Goal: Complete application form

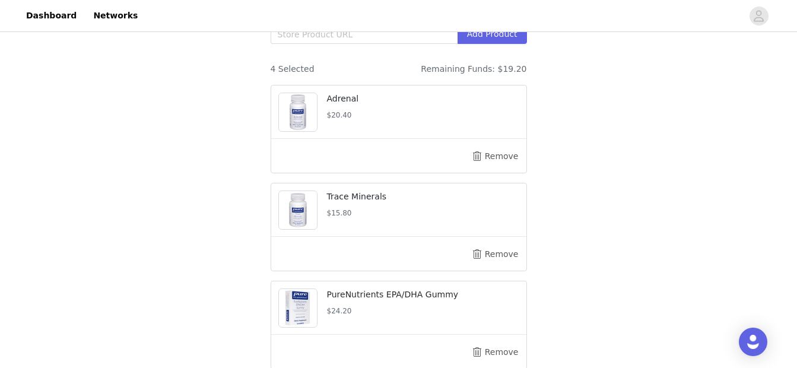
scroll to position [296, 0]
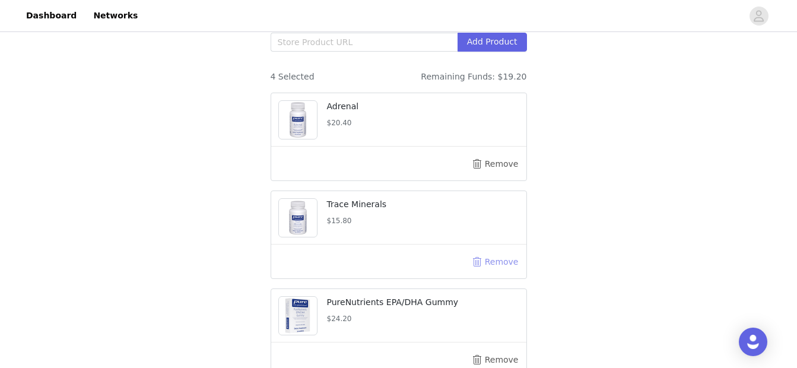
click at [492, 255] on button "Remove" at bounding box center [495, 261] width 47 height 19
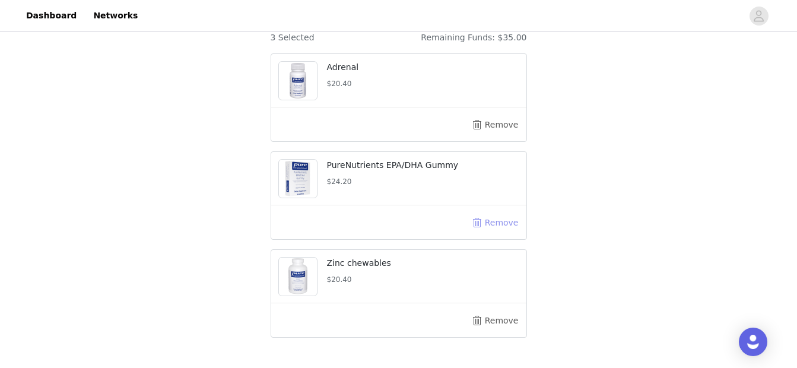
scroll to position [345, 0]
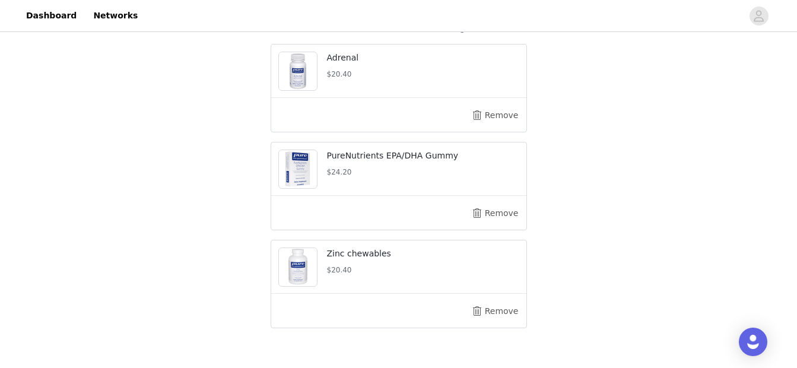
click at [307, 165] on img at bounding box center [298, 169] width 38 height 38
click at [370, 160] on p "PureNutrients EPA/DHA Gummy" at bounding box center [423, 155] width 192 height 12
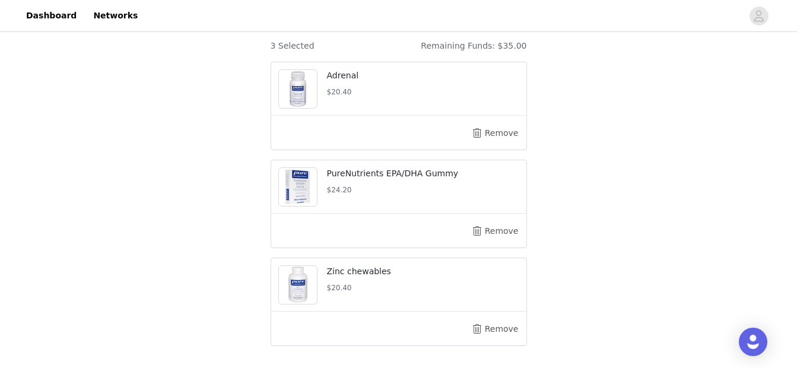
scroll to position [330, 0]
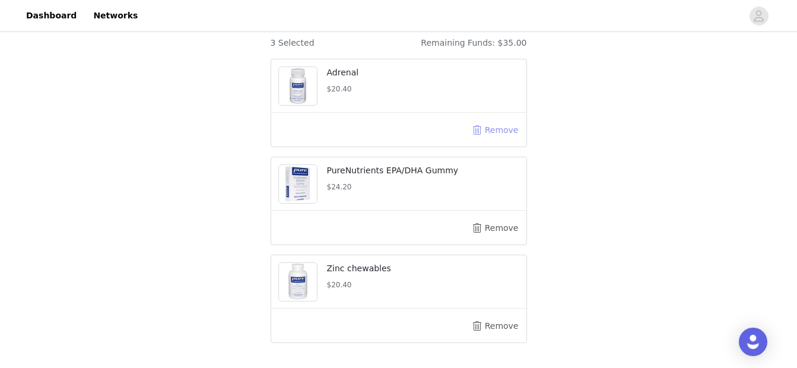
click at [505, 131] on button "Remove" at bounding box center [495, 129] width 47 height 19
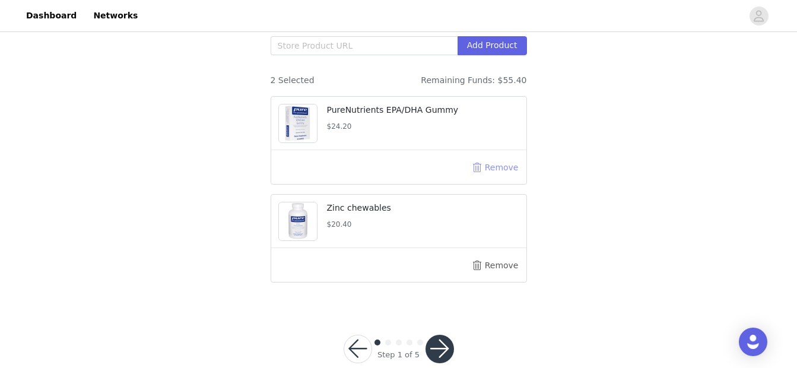
scroll to position [288, 0]
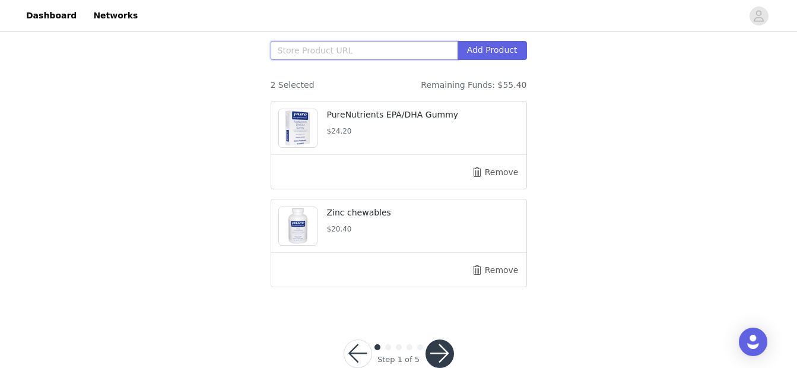
click at [361, 50] on input "text" at bounding box center [364, 50] width 187 height 19
paste input "https://smartq.pureforyou.com/products/32040784756770/purenutrients-epa-dha-gum…"
click at [510, 49] on button "Add Product" at bounding box center [491, 50] width 69 height 19
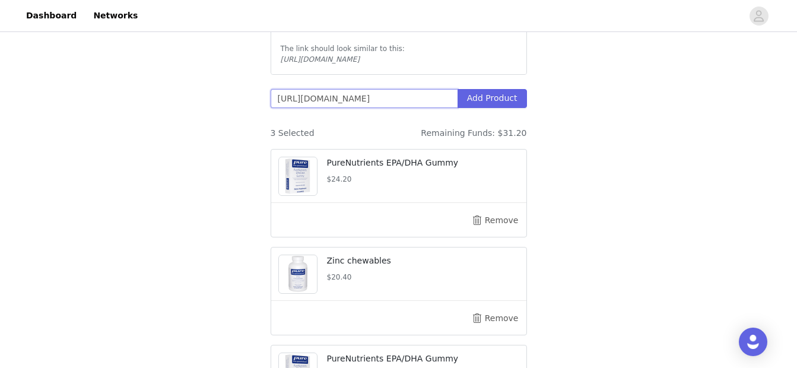
scroll to position [236, 0]
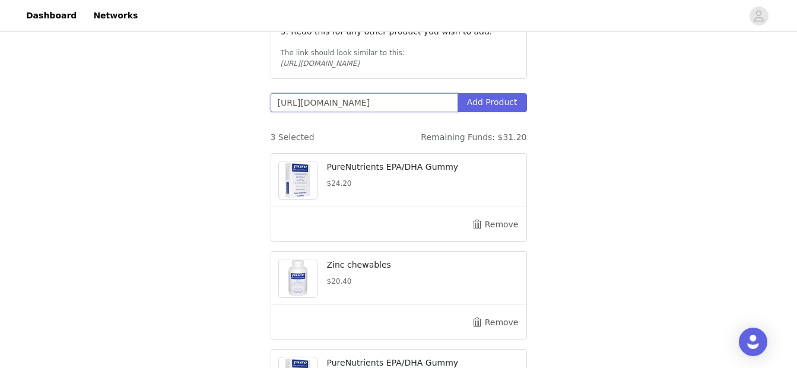
click at [371, 106] on input "https://smartq.pureforyou.com/products/32040784756770/purenutrients-epa-dha-gum…" at bounding box center [364, 102] width 187 height 19
paste input "3055689211938/ashwagandha"
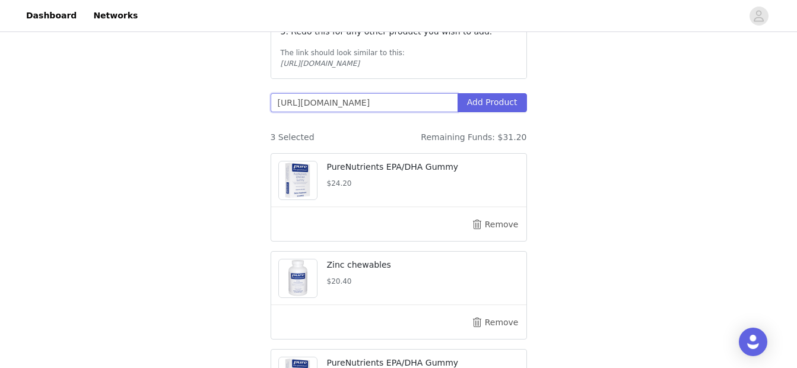
scroll to position [0, 90]
type input "https://smartq.pureforyou.com/products/33055689211938/ashwagandha"
click at [498, 106] on button "Add Product" at bounding box center [491, 102] width 69 height 19
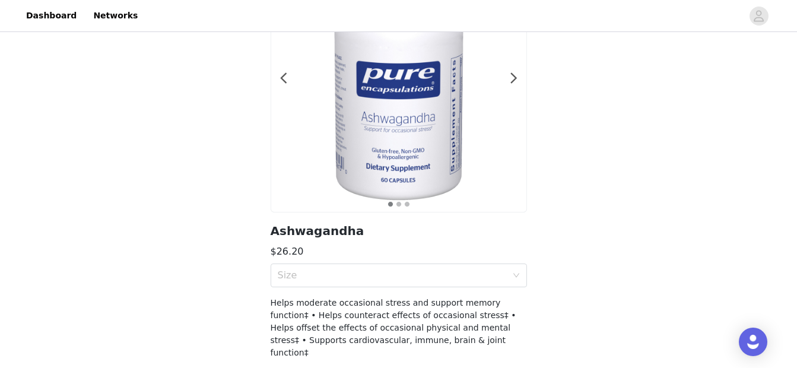
scroll to position [171, 0]
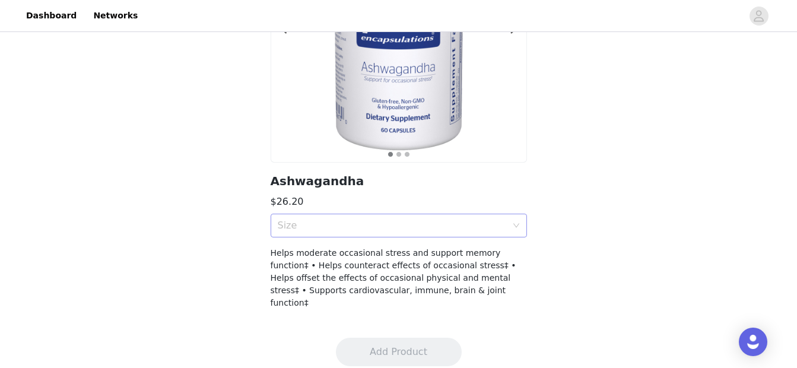
click at [497, 226] on div "Size" at bounding box center [392, 226] width 229 height 12
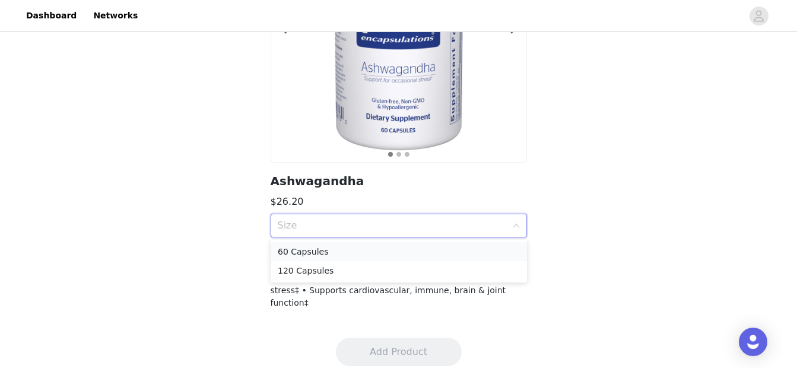
click at [484, 247] on div "60 Capsules" at bounding box center [399, 251] width 242 height 13
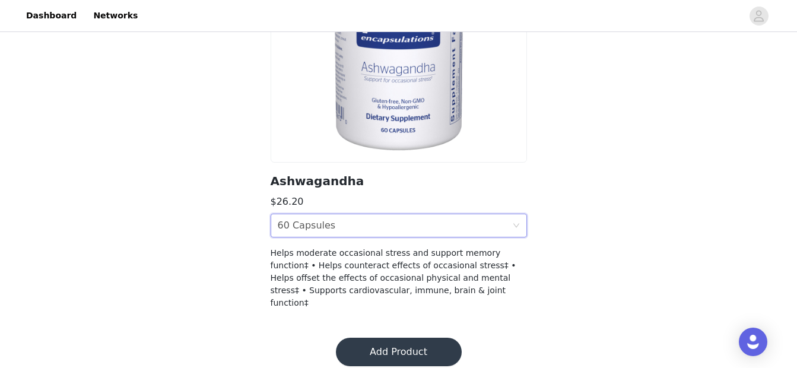
click at [635, 237] on div "Back Ashwagandha $26.20 Size 60 Capsules Helps moderate occasional stress and s…" at bounding box center [398, 94] width 797 height 460
click at [407, 338] on button "Add Product" at bounding box center [399, 352] width 126 height 28
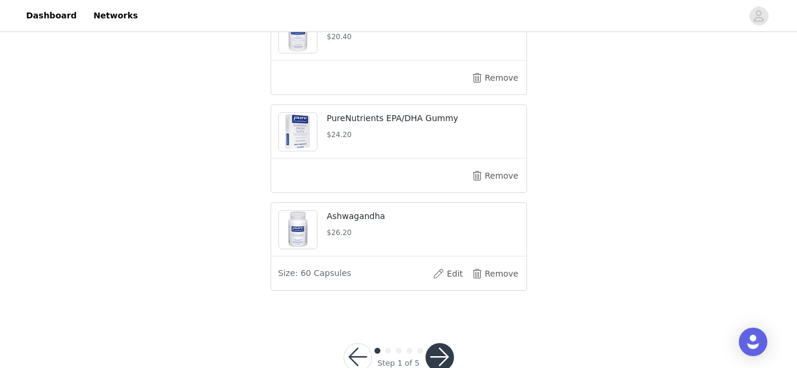
scroll to position [486, 0]
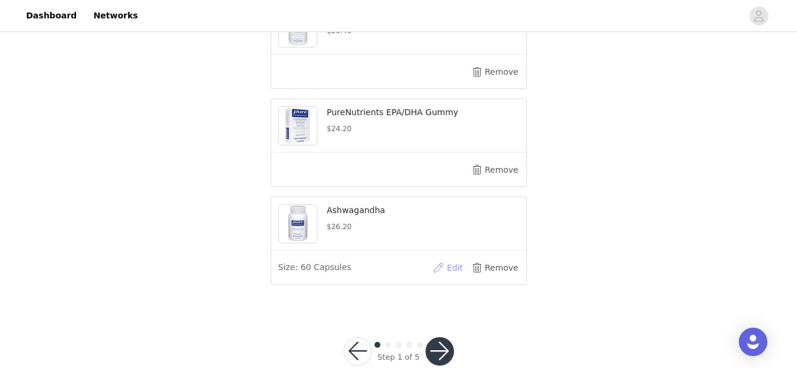
click at [451, 269] on button "Edit" at bounding box center [447, 267] width 47 height 19
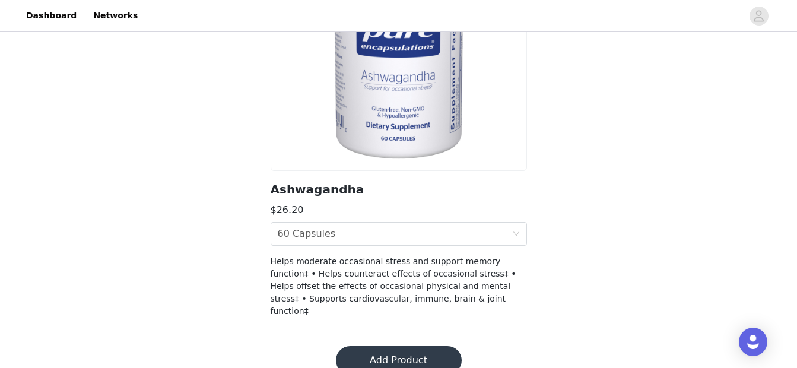
scroll to position [168, 0]
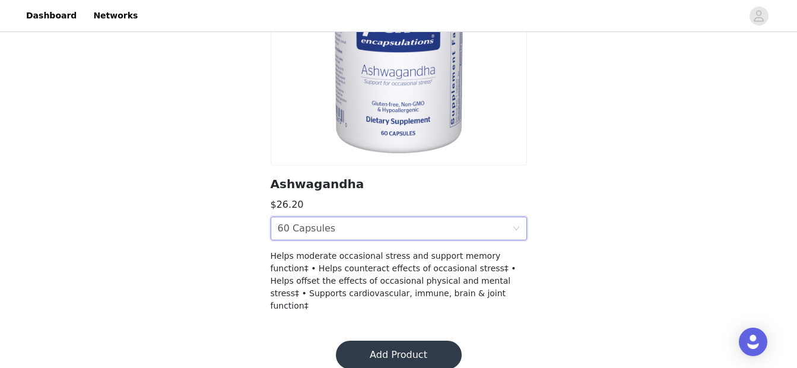
click at [379, 232] on div "Size 60 Capsules" at bounding box center [395, 228] width 234 height 23
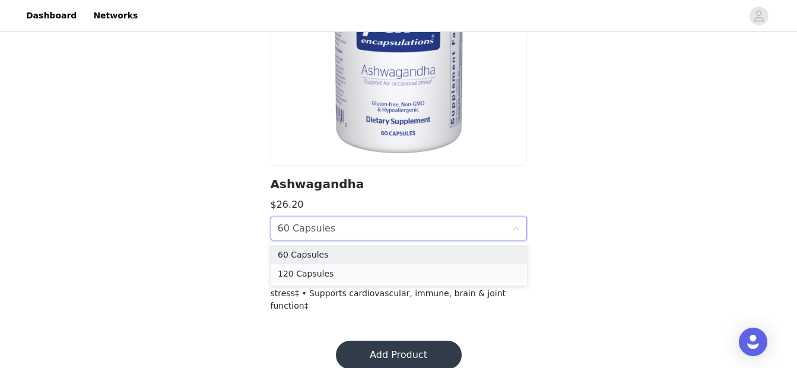
click at [368, 272] on div "120 Capsules" at bounding box center [399, 273] width 242 height 13
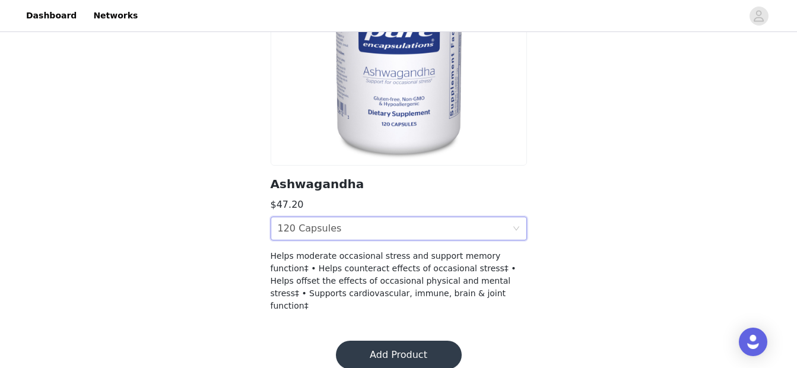
click at [378, 221] on div "Size 120 Capsules" at bounding box center [395, 228] width 234 height 23
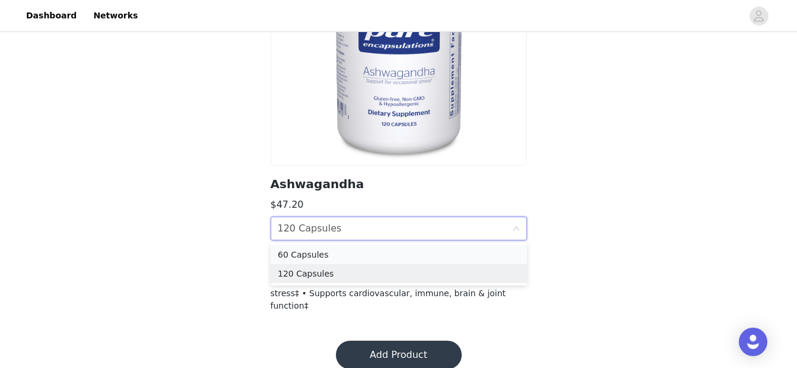
click at [360, 255] on div "60 Capsules" at bounding box center [399, 254] width 242 height 13
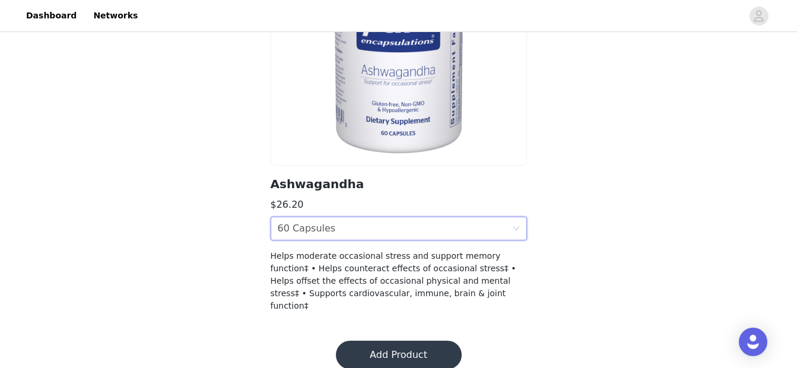
click at [377, 342] on button "Add Product" at bounding box center [399, 355] width 126 height 28
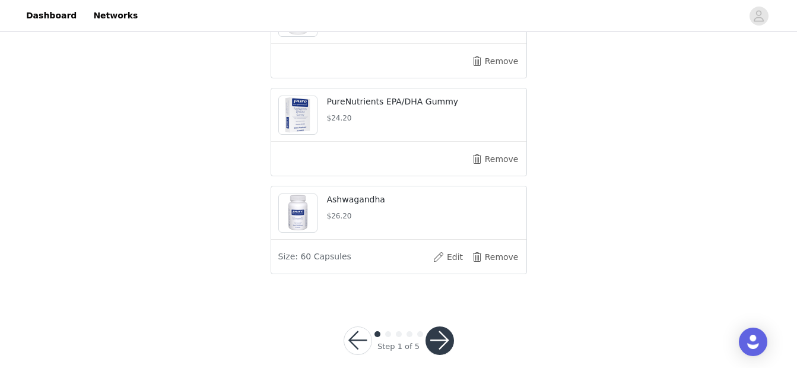
scroll to position [506, 0]
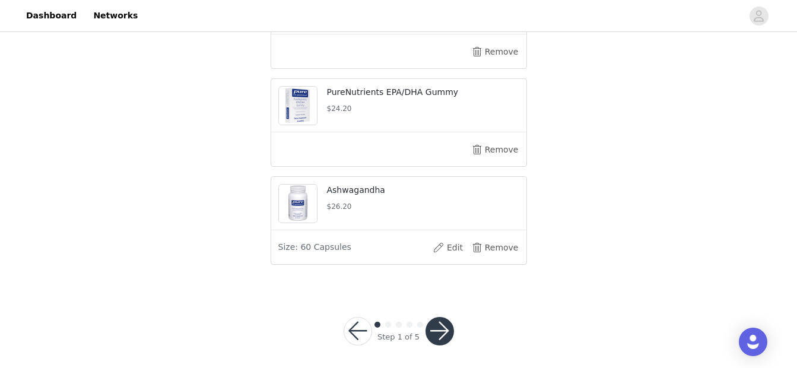
click at [434, 335] on button "button" at bounding box center [439, 331] width 28 height 28
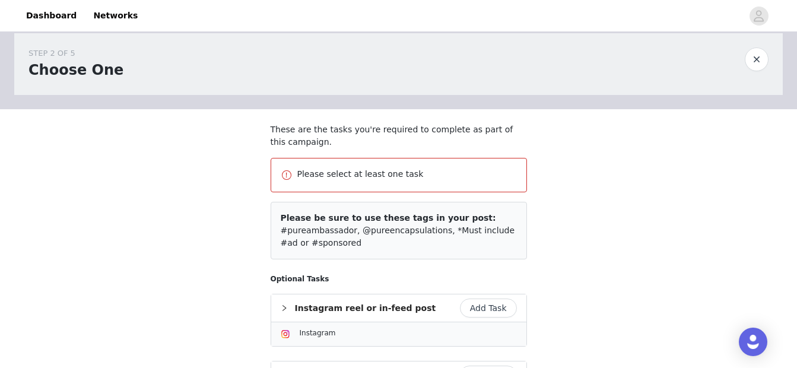
scroll to position [175, 0]
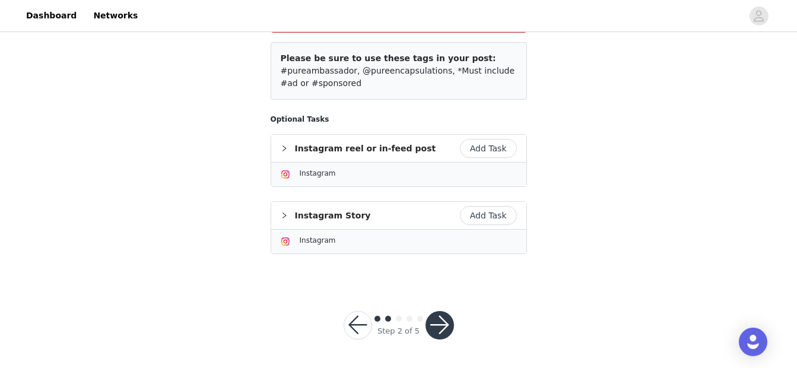
click at [486, 151] on button "Add Task" at bounding box center [488, 148] width 57 height 19
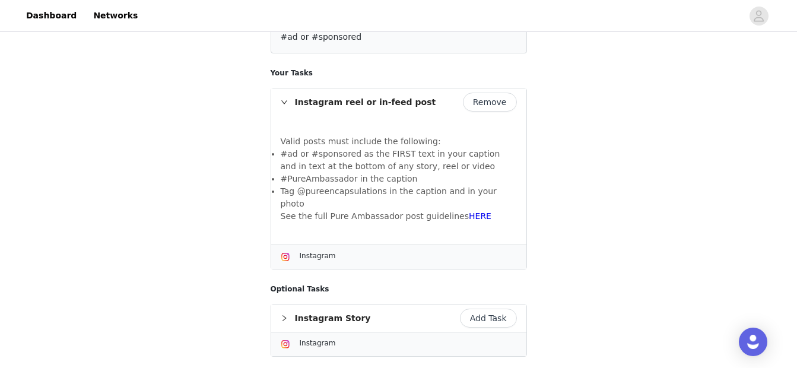
scroll to position [221, 0]
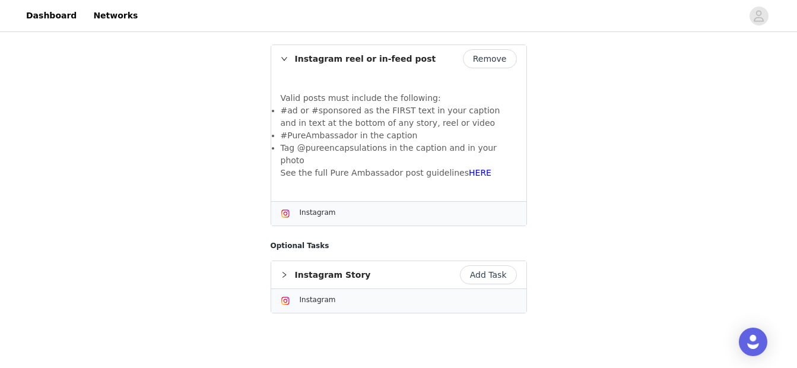
click at [486, 265] on button "Add Task" at bounding box center [488, 274] width 57 height 19
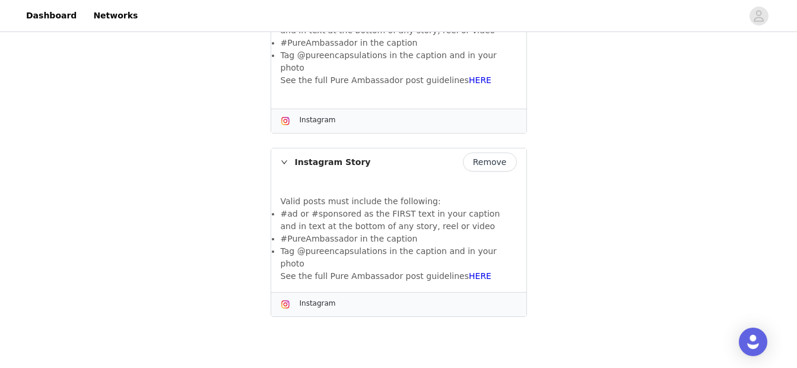
scroll to position [351, 0]
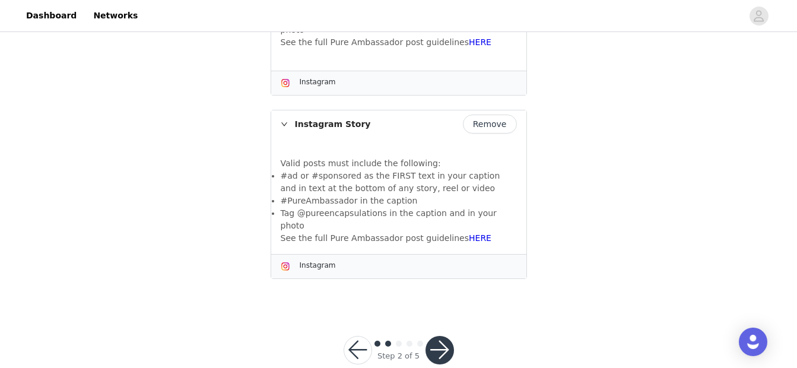
click at [441, 336] on button "button" at bounding box center [439, 350] width 28 height 28
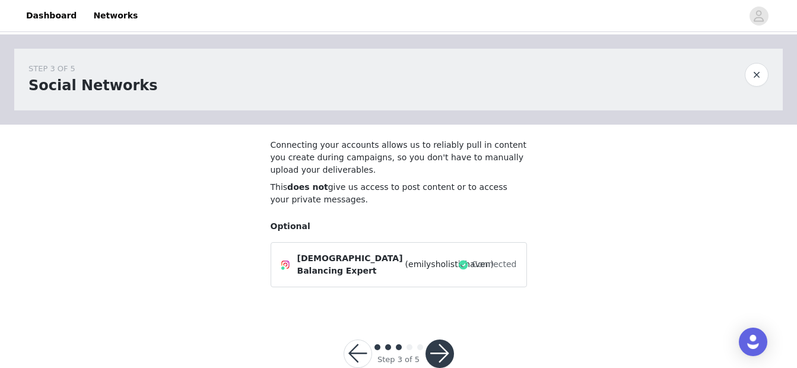
click at [441, 349] on button "button" at bounding box center [439, 353] width 28 height 28
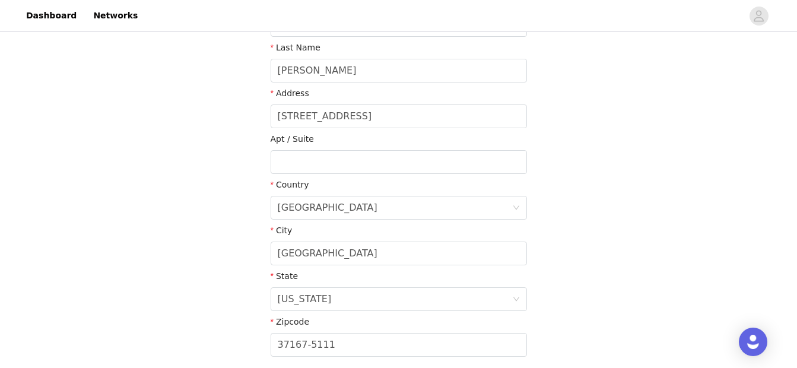
scroll to position [320, 0]
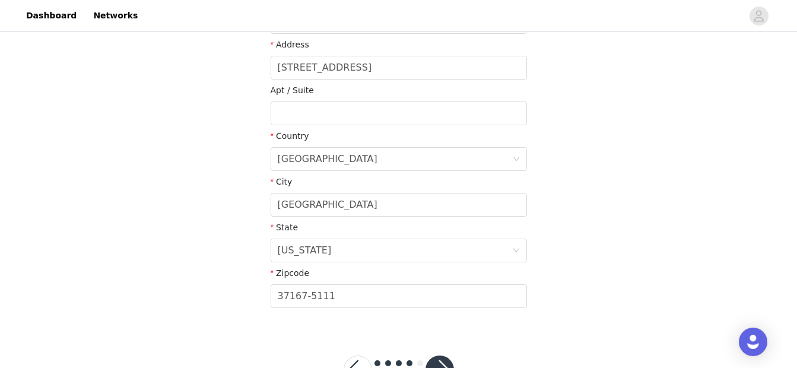
click at [444, 360] on button "button" at bounding box center [439, 369] width 28 height 28
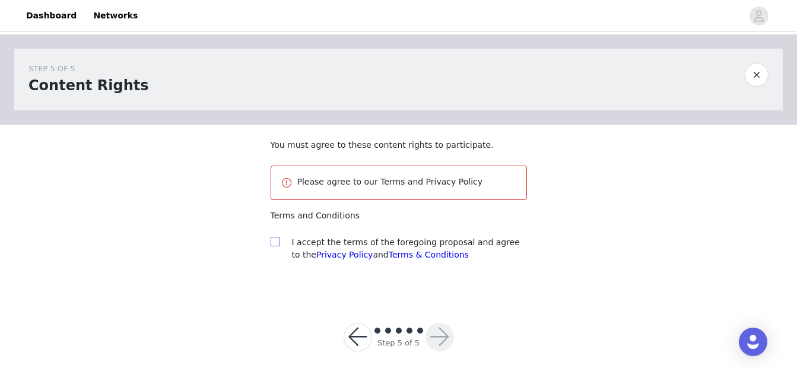
click at [278, 240] on input "checkbox" at bounding box center [275, 241] width 8 height 8
checkbox input "true"
click at [440, 332] on button "button" at bounding box center [439, 337] width 28 height 28
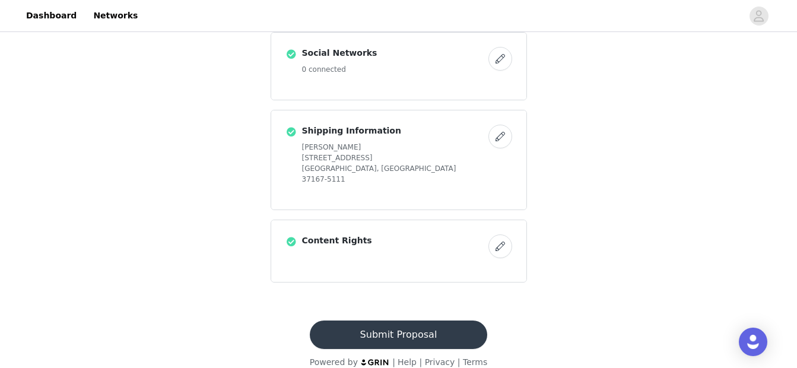
scroll to position [457, 0]
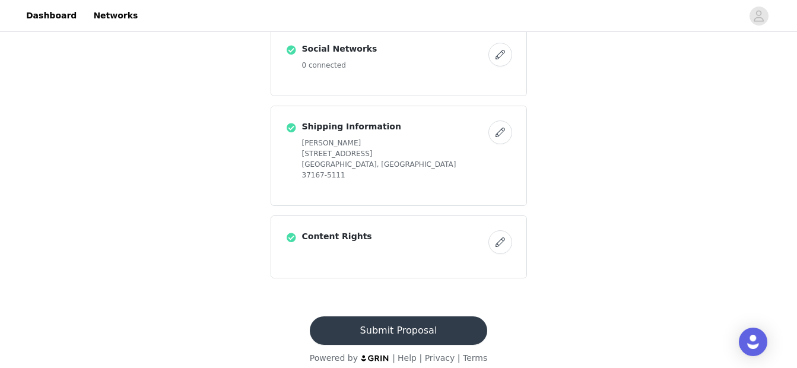
click at [498, 61] on button "button" at bounding box center [500, 55] width 24 height 24
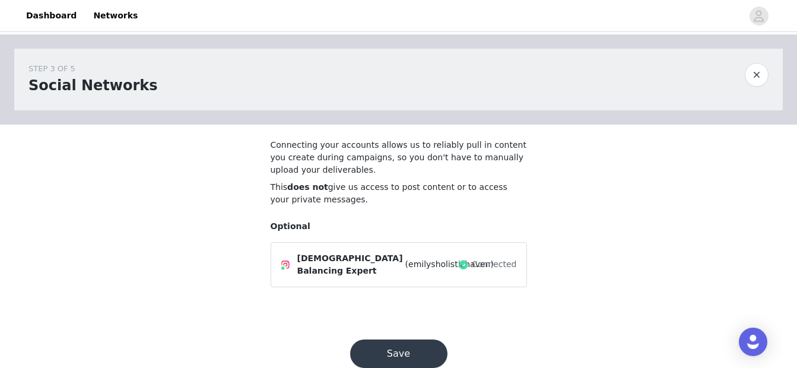
click at [422, 271] on span "(emilysholistichaven)" at bounding box center [449, 264] width 88 height 12
drag, startPoint x: 422, startPoint y: 271, endPoint x: 399, endPoint y: 349, distance: 82.2
click at [399, 349] on button "Save" at bounding box center [398, 353] width 97 height 28
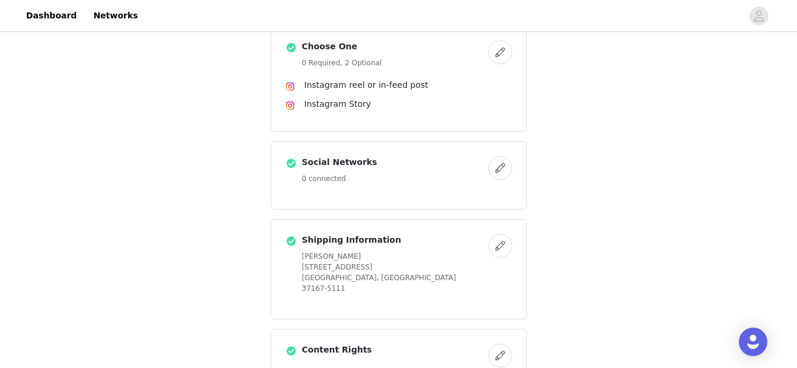
scroll to position [457, 0]
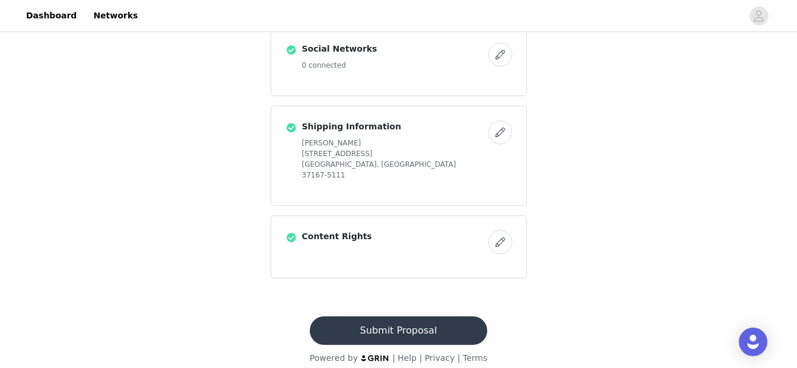
click at [419, 318] on button "Submit Proposal" at bounding box center [398, 330] width 177 height 28
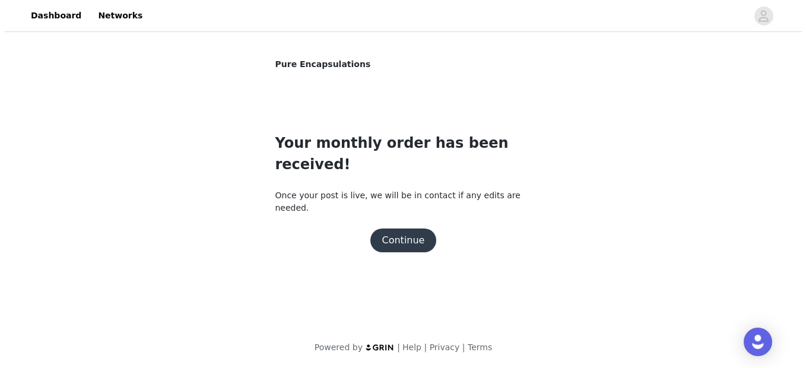
scroll to position [0, 0]
click at [403, 228] on button "Continue" at bounding box center [403, 240] width 66 height 24
